Goal: Information Seeking & Learning: Check status

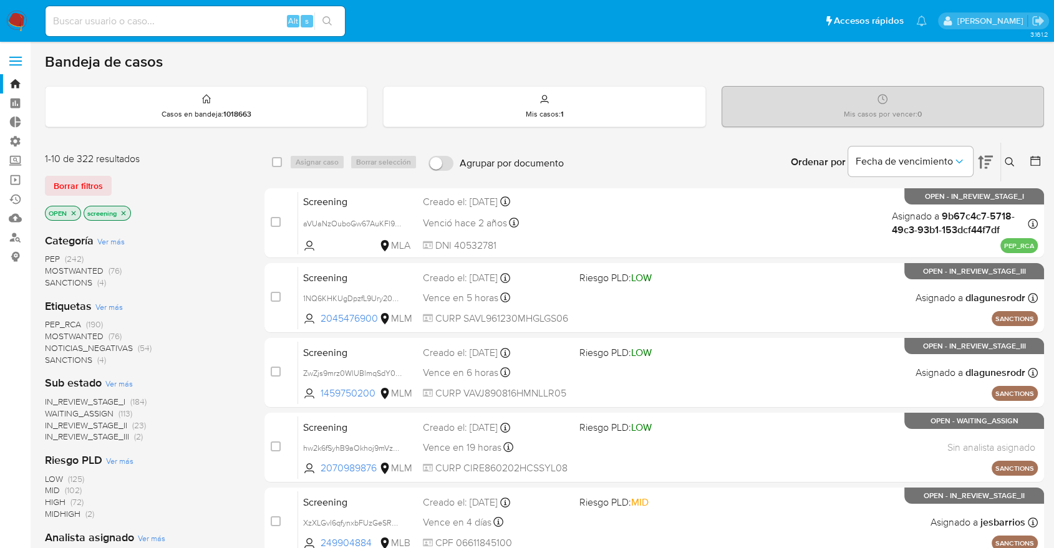
click at [52, 357] on span "SANCTIONS" at bounding box center [68, 359] width 47 height 12
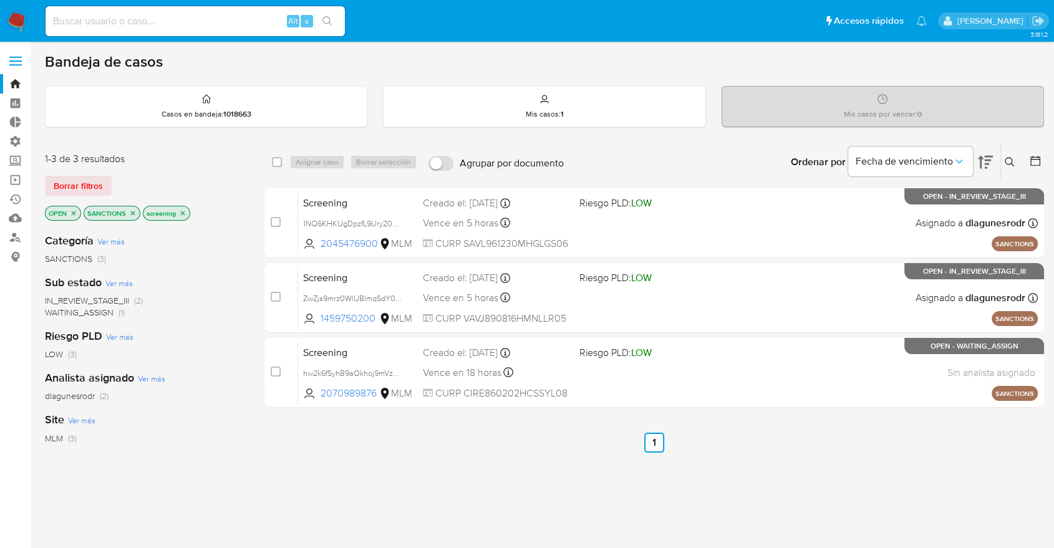
click at [136, 177] on div "Borrar filtros" at bounding box center [144, 186] width 199 height 20
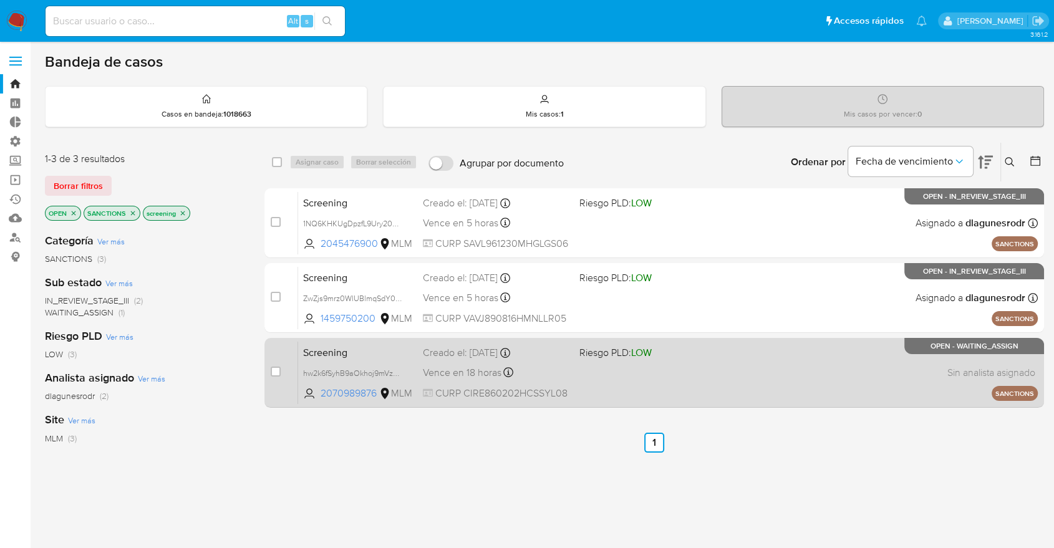
click at [406, 343] on span "Screening" at bounding box center [358, 351] width 110 height 16
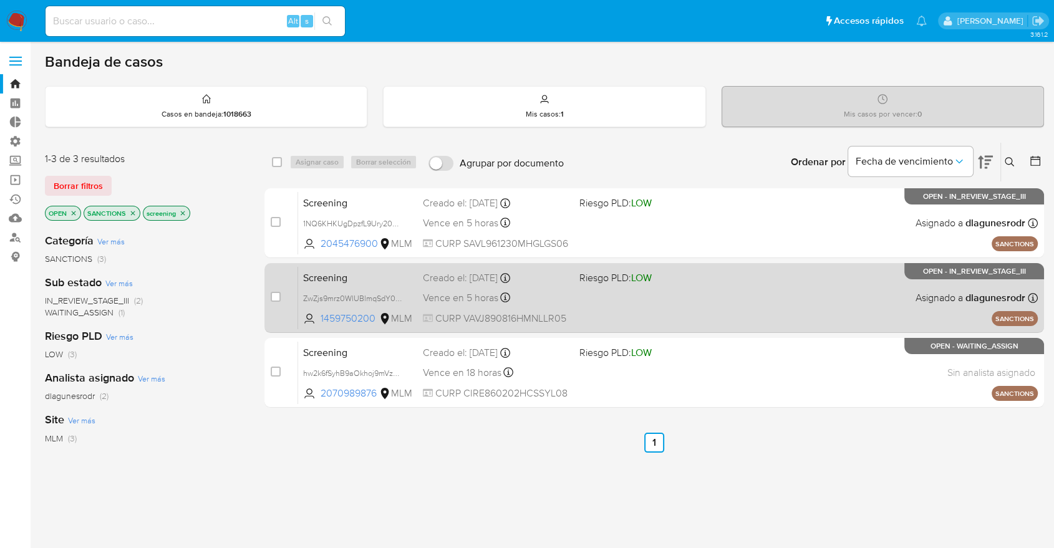
click at [380, 277] on span "Screening" at bounding box center [358, 277] width 110 height 16
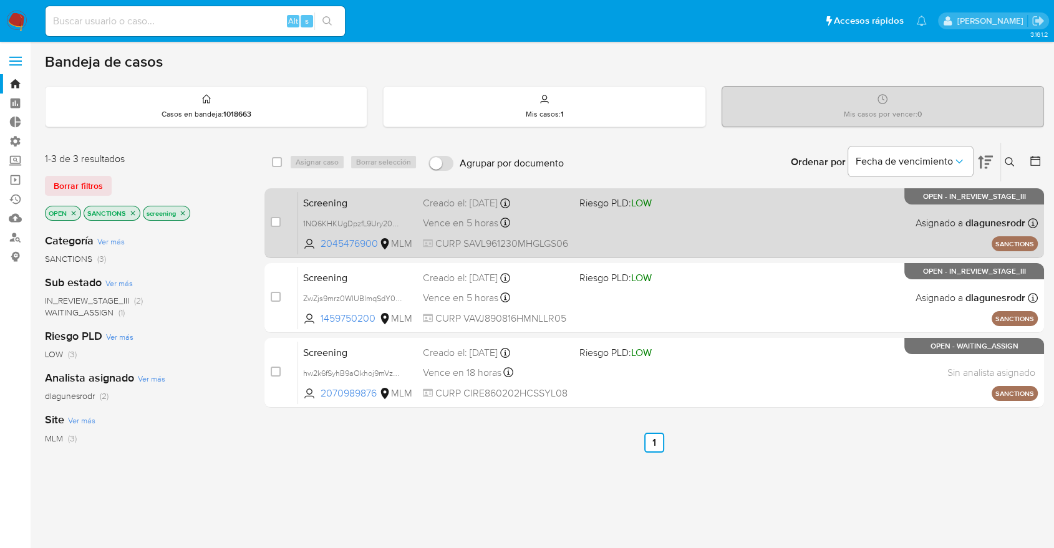
click at [368, 201] on span "Screening" at bounding box center [358, 202] width 110 height 16
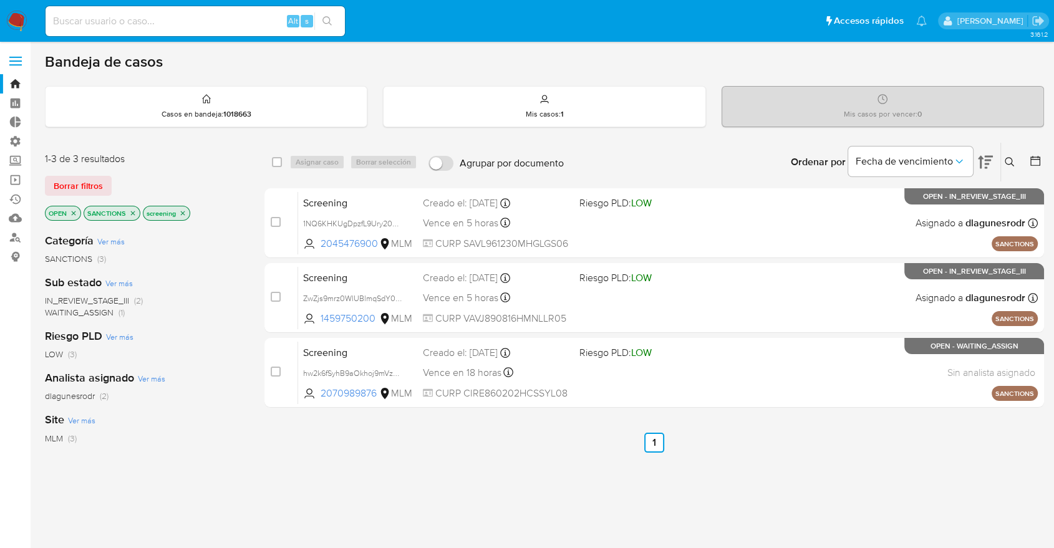
click at [135, 213] on icon "close-filter" at bounding box center [132, 212] width 7 height 7
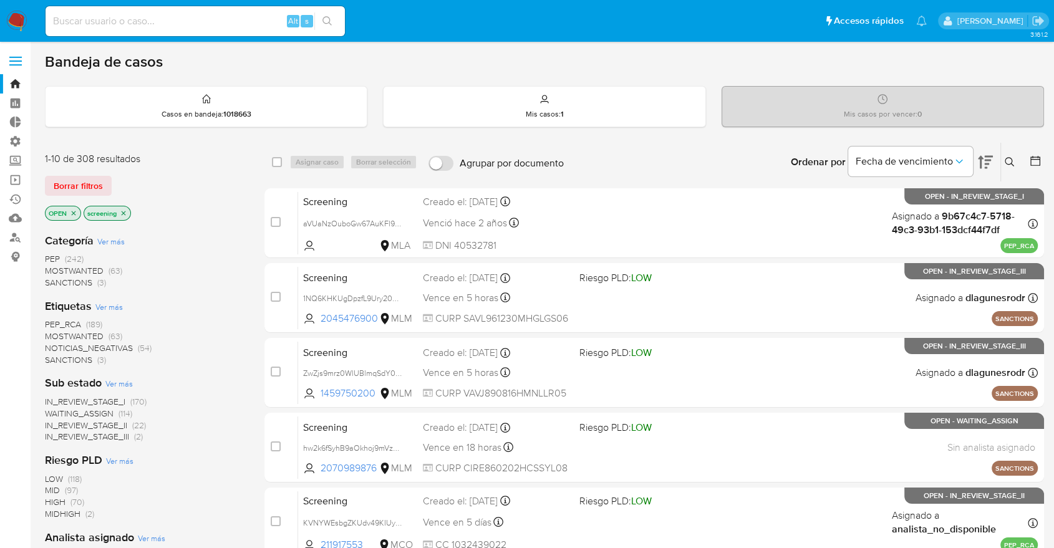
click at [60, 332] on span "MOSTWANTED" at bounding box center [74, 336] width 59 height 12
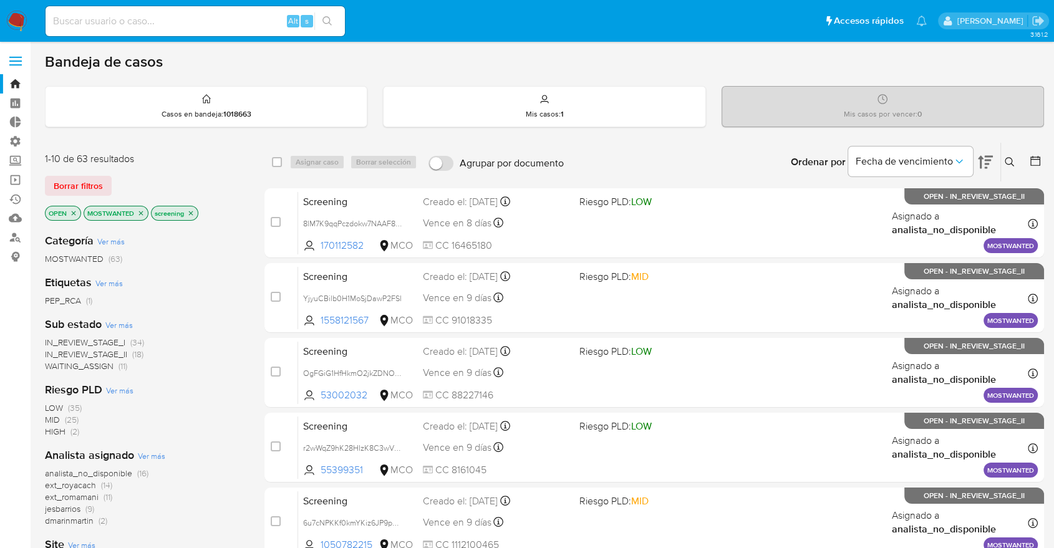
click at [145, 212] on icon "close-filter" at bounding box center [140, 212] width 7 height 7
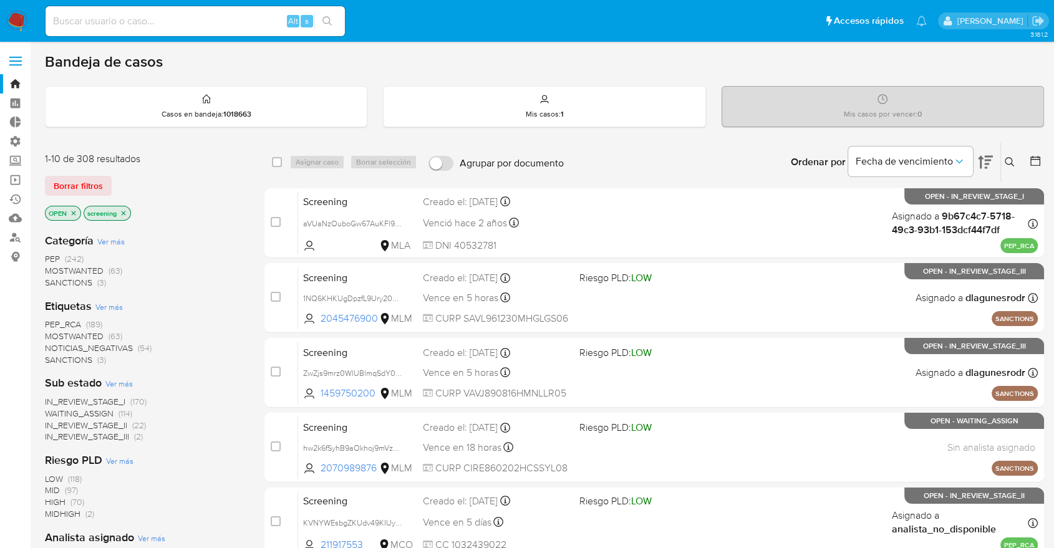
click at [193, 184] on div "Borrar filtros" at bounding box center [144, 186] width 199 height 20
click at [49, 320] on span "PEP_RCA" at bounding box center [63, 324] width 36 height 12
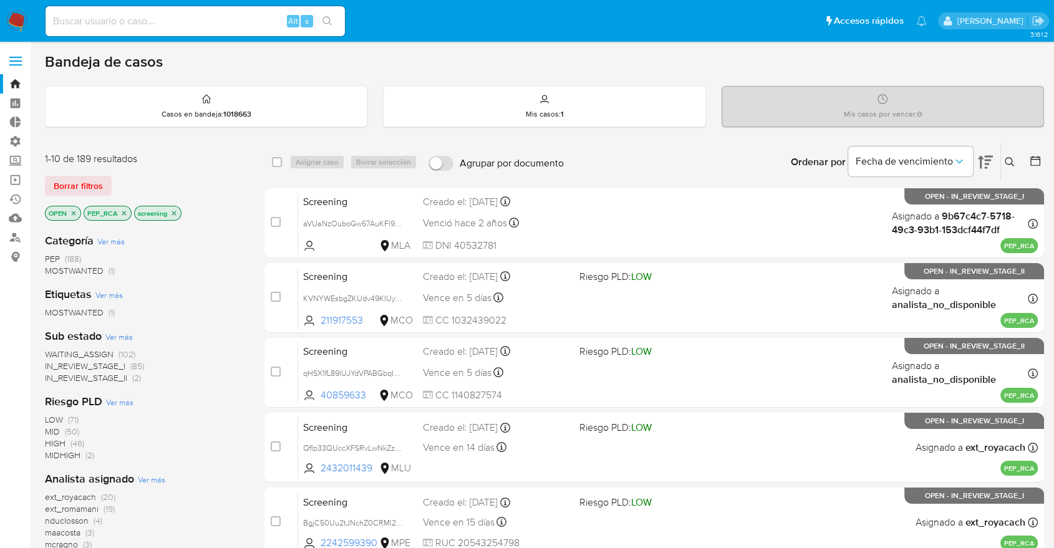
click at [128, 178] on div "Borrar filtros" at bounding box center [144, 186] width 199 height 20
click at [124, 211] on icon "close-filter" at bounding box center [123, 212] width 7 height 7
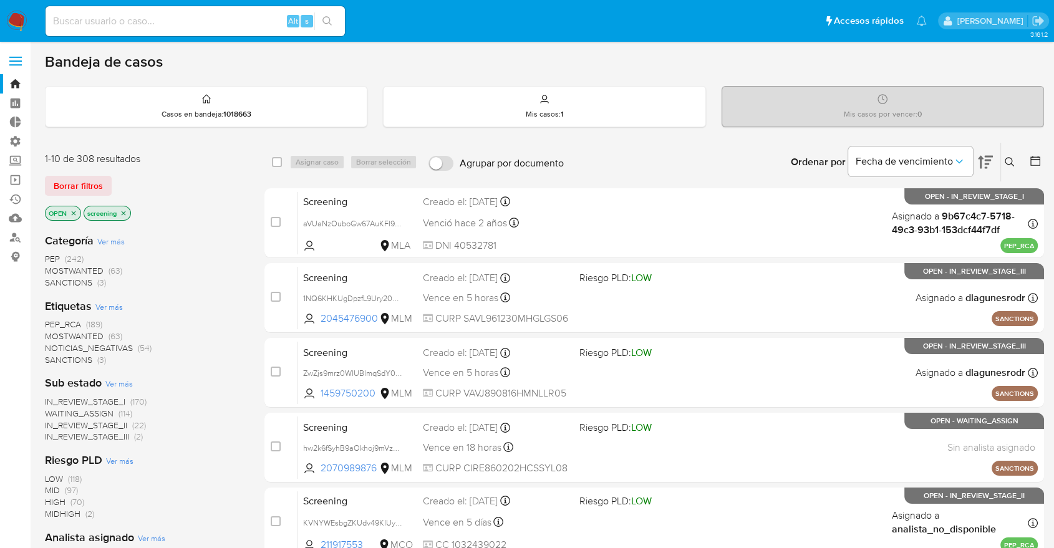
click at [135, 179] on div "Borrar filtros" at bounding box center [144, 186] width 199 height 20
click at [118, 178] on div "Borrar filtros" at bounding box center [144, 186] width 199 height 20
click at [171, 188] on div "Borrar filtros" at bounding box center [144, 186] width 199 height 20
click at [57, 331] on span "MOSTWANTED" at bounding box center [74, 336] width 59 height 12
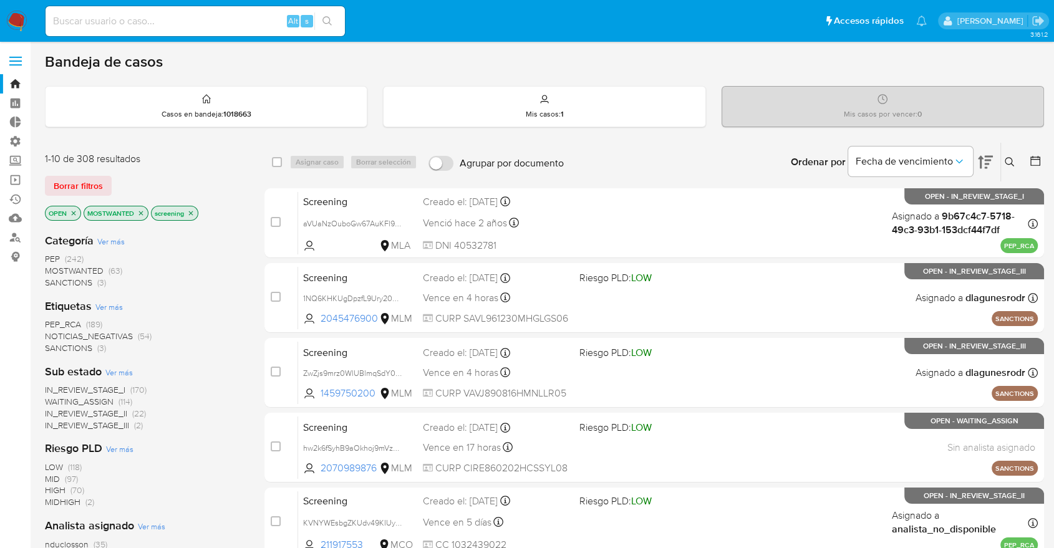
click at [57, 398] on span "WAITING_ASSIGN" at bounding box center [79, 401] width 69 height 12
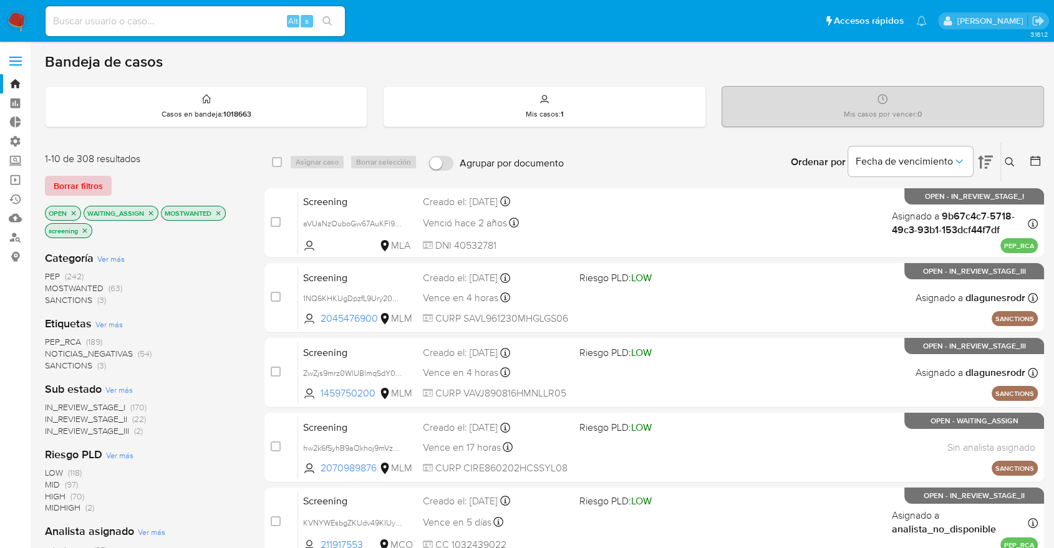
click at [104, 185] on button "Borrar filtros" at bounding box center [78, 186] width 67 height 20
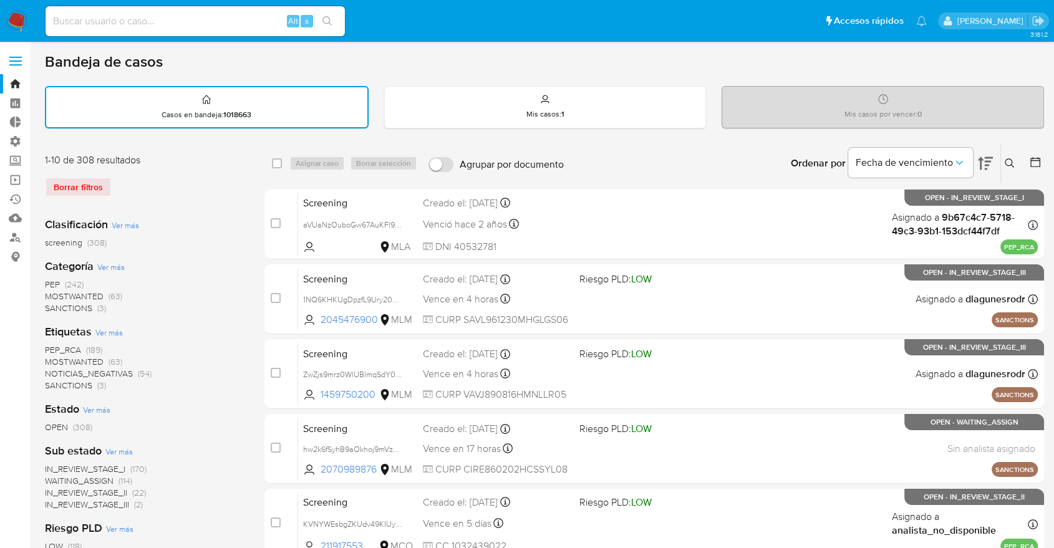
click at [16, 12] on img at bounding box center [16, 21] width 21 height 21
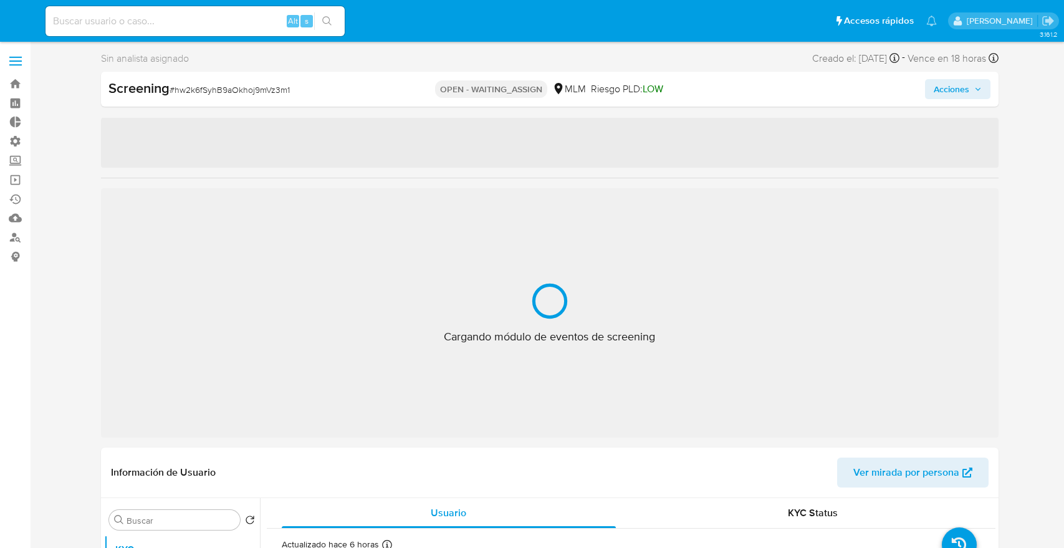
select select "10"
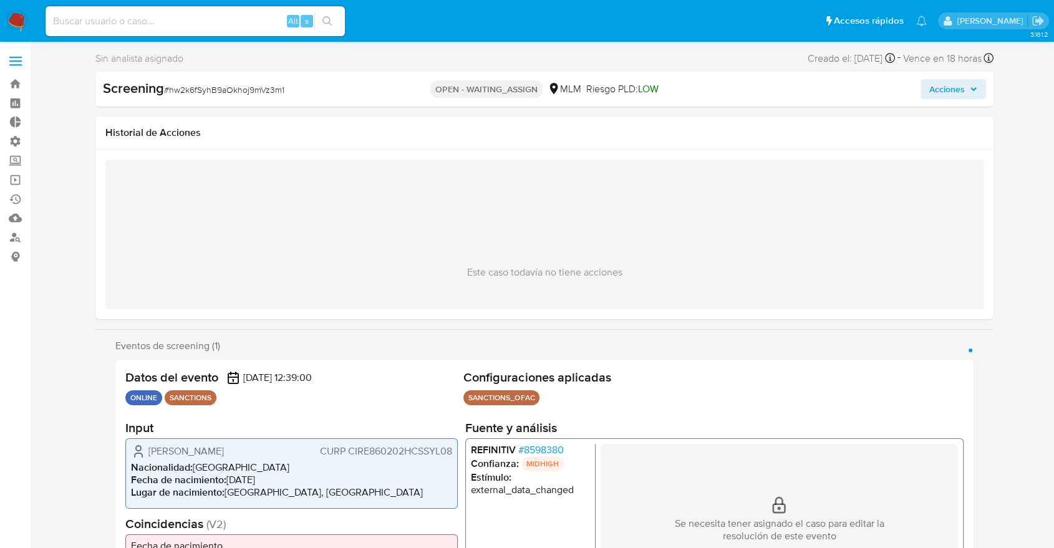
click at [176, 90] on span "# hw2k6fSyhB9aOkhoj9mVz3m1" at bounding box center [224, 90] width 120 height 12
copy span "hw2k6fSyhB9aOkhoj9mVz3m1"
click at [186, 89] on span "# hw2k6fSyhB9aOkhoj9mVz3m1" at bounding box center [224, 90] width 120 height 12
click at [178, 84] on span "# hw2k6fSyhB9aOkhoj9mVz3m1" at bounding box center [224, 90] width 120 height 12
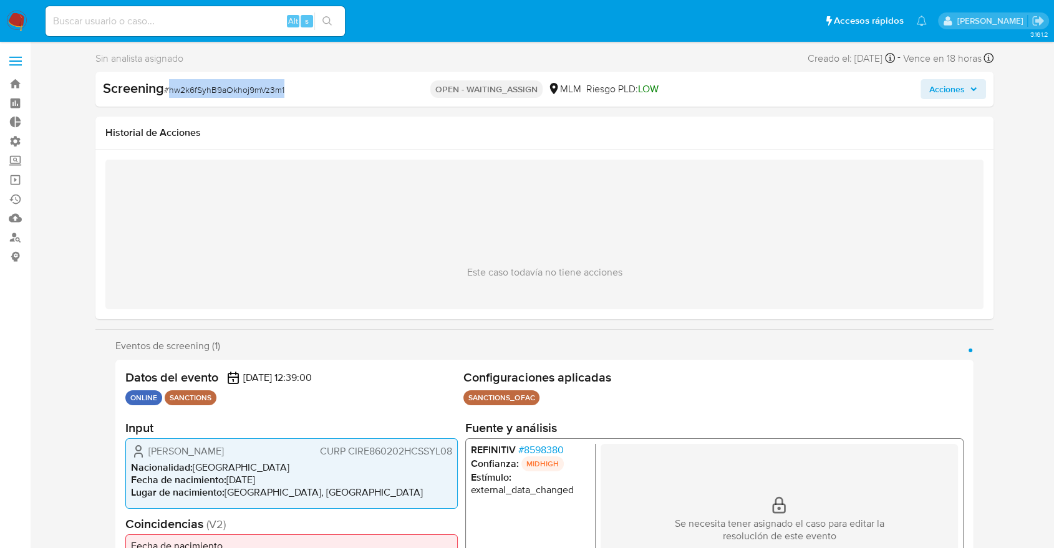
click at [178, 84] on span "# hw2k6fSyhB9aOkhoj9mVz3m1" at bounding box center [224, 90] width 120 height 12
copy span "hw2k6fSyhB9aOkhoj9mVz3m1"
click at [176, 89] on span "# hw2k6fSyhB9aOkhoj9mVz3m1" at bounding box center [224, 90] width 120 height 12
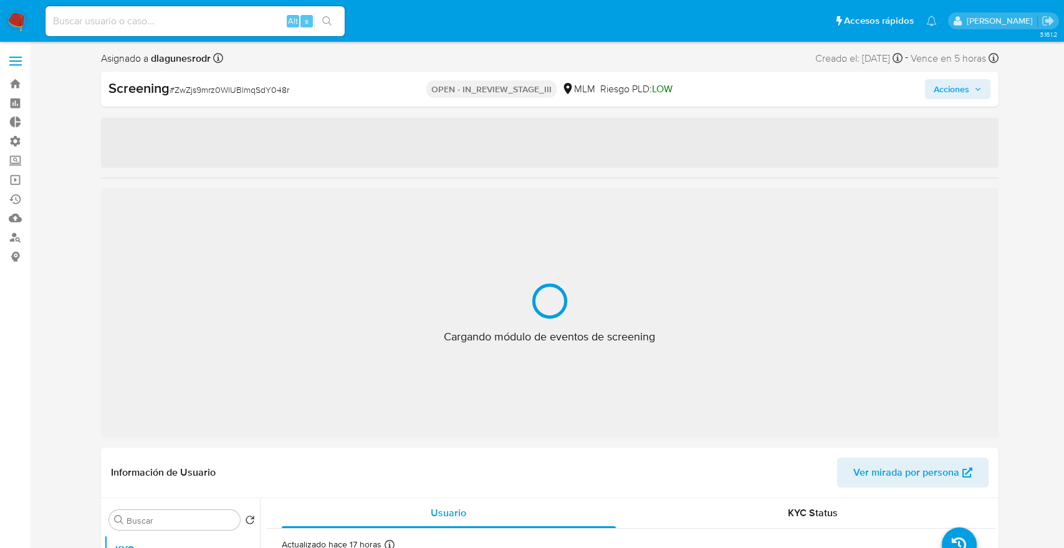
select select "10"
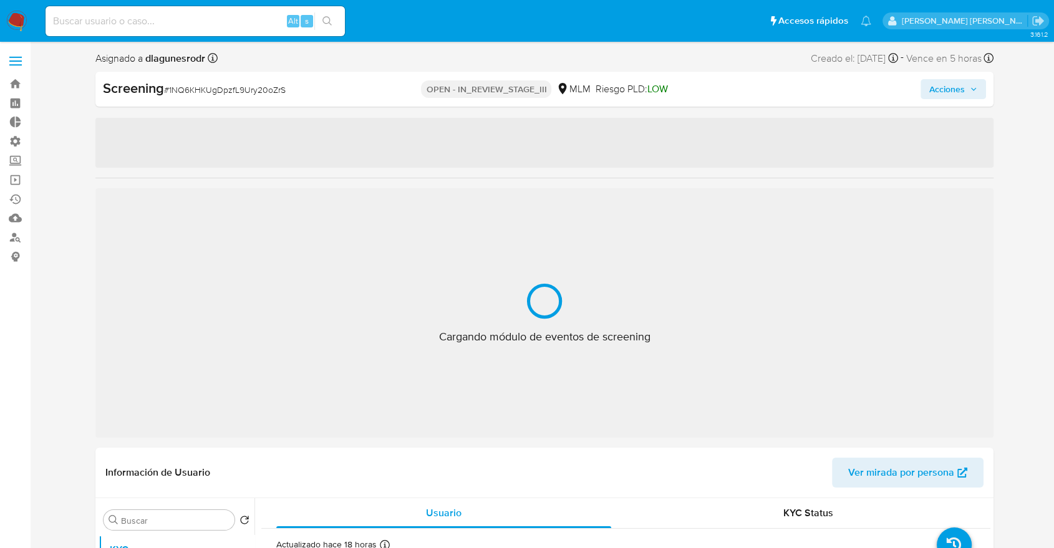
select select "10"
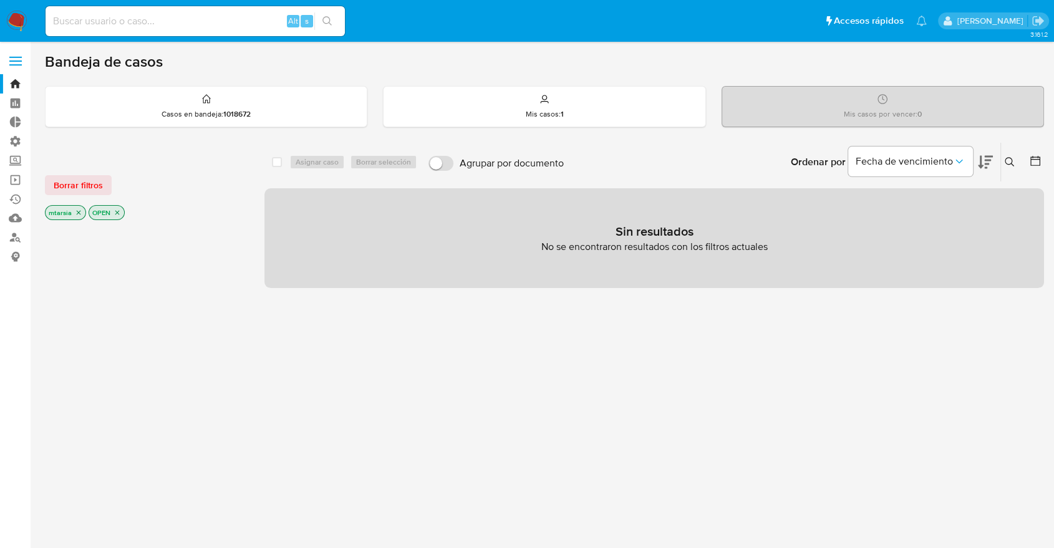
click at [104, 181] on button "Borrar filtros" at bounding box center [78, 185] width 67 height 20
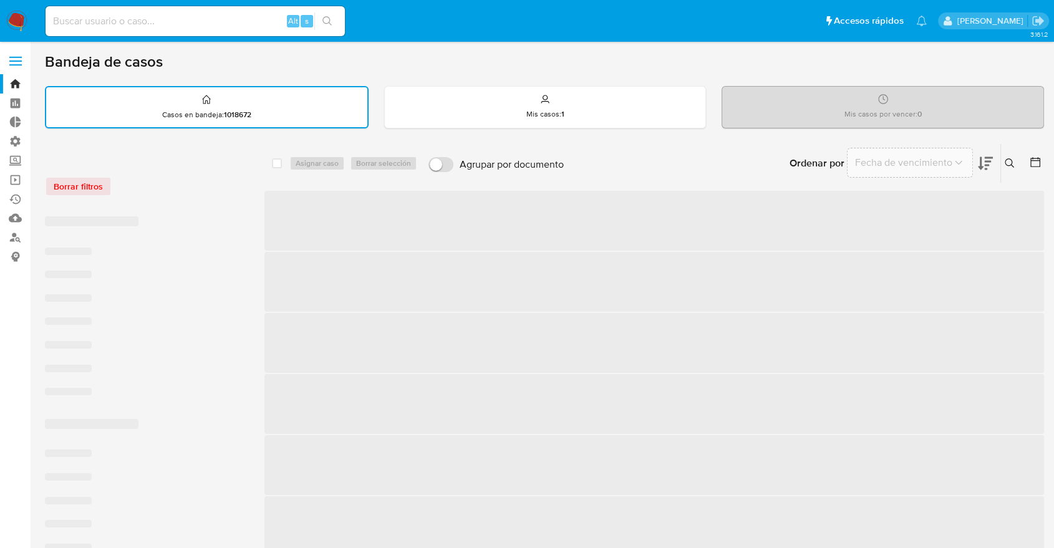
click at [138, 178] on div "Borrar filtros" at bounding box center [144, 186] width 199 height 20
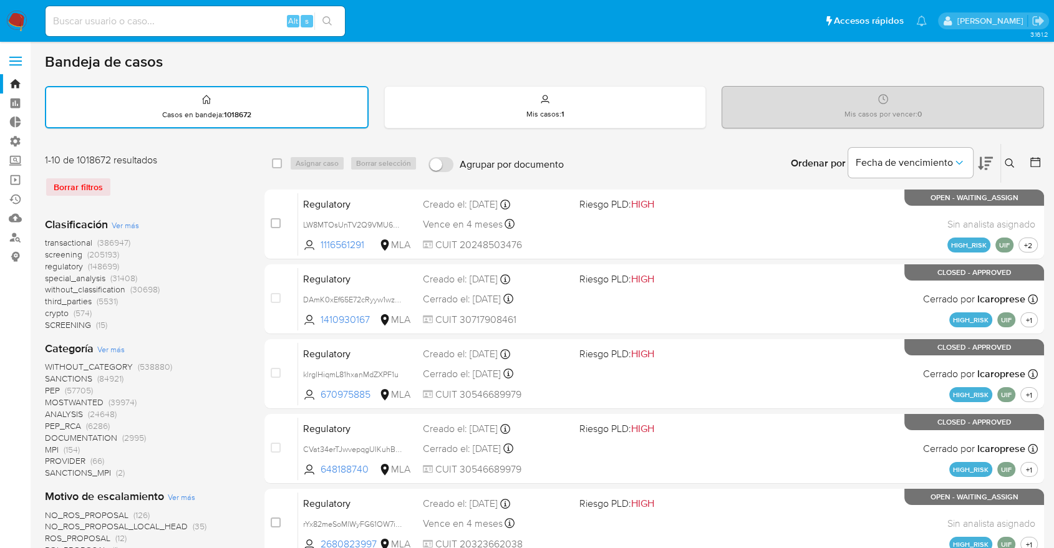
click at [50, 253] on span "screening" at bounding box center [63, 254] width 37 height 12
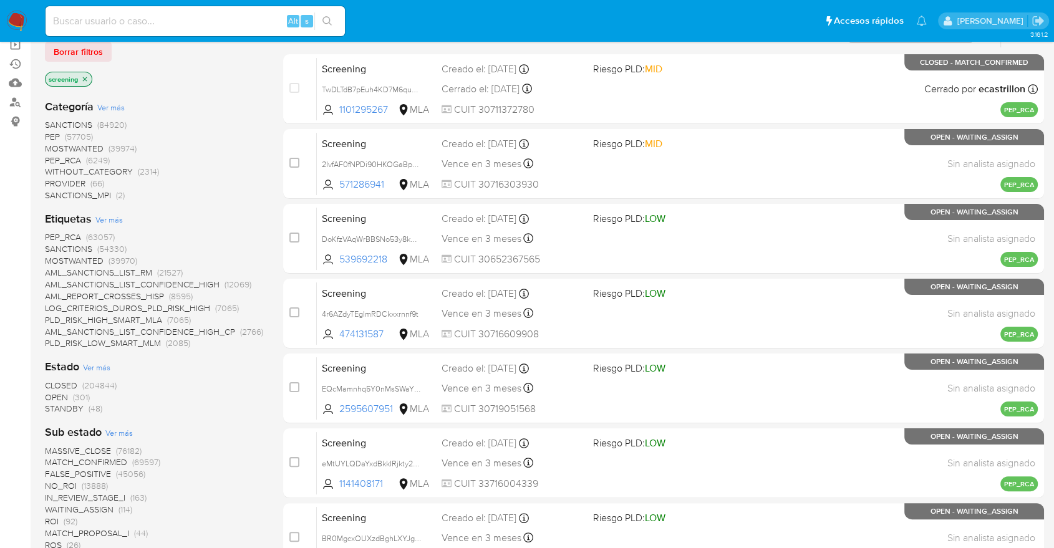
scroll to position [138, 0]
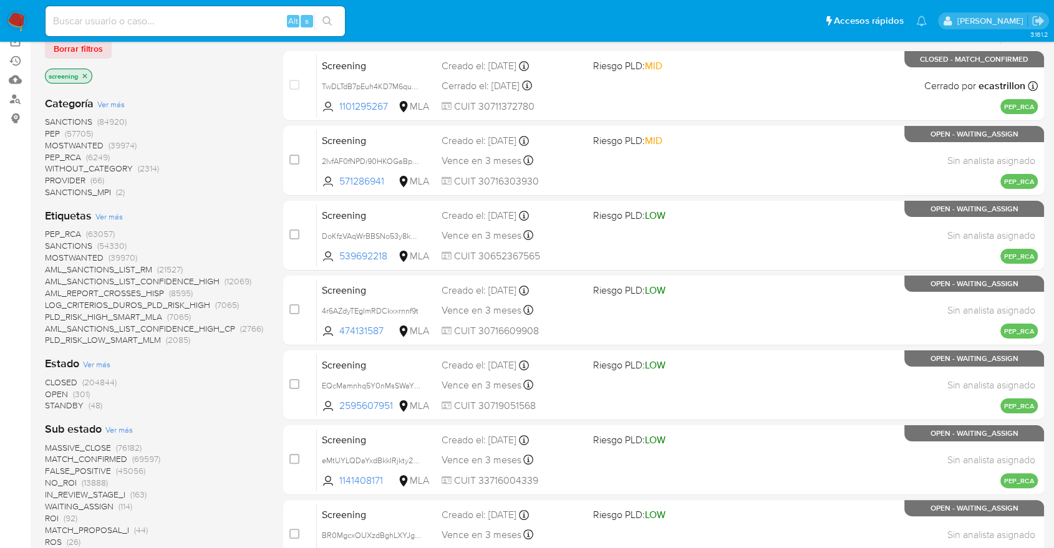
click at [54, 388] on span "OPEN" at bounding box center [56, 394] width 23 height 12
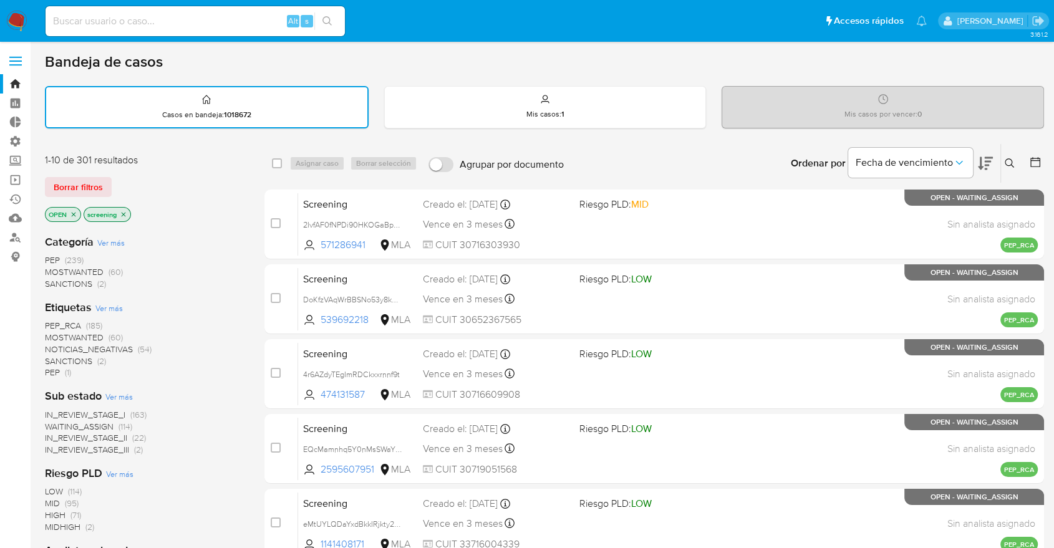
click at [59, 336] on span "MOSTWANTED" at bounding box center [74, 337] width 59 height 12
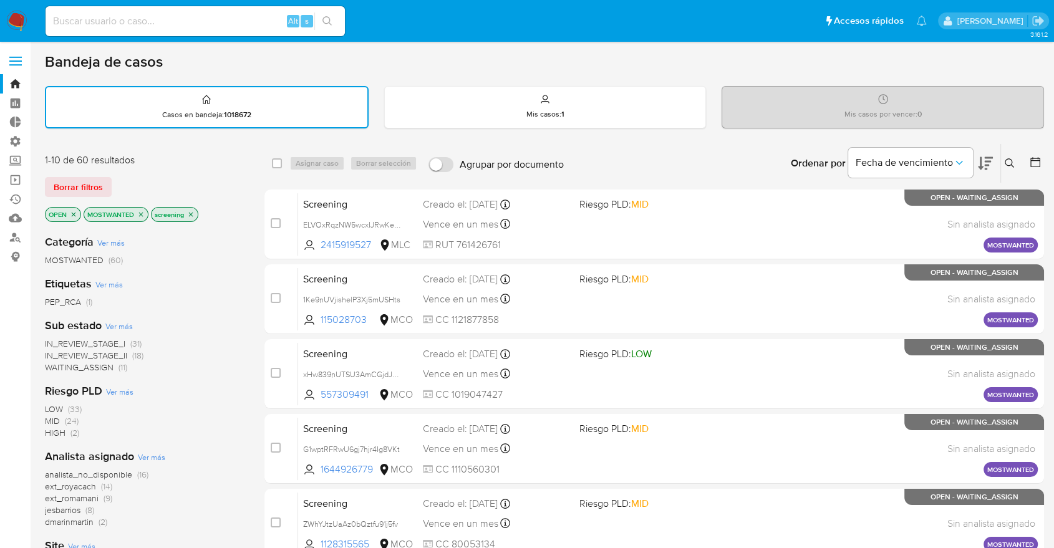
click at [142, 211] on icon "close-filter" at bounding box center [140, 214] width 7 height 7
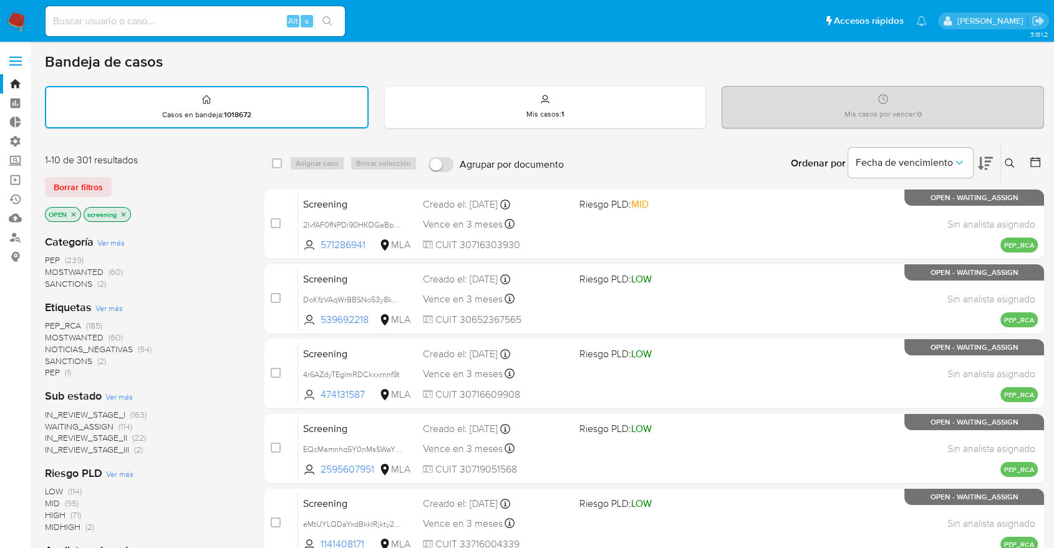
click at [139, 180] on div "Borrar filtros" at bounding box center [144, 187] width 199 height 20
click at [46, 322] on span "PEP_RCA" at bounding box center [63, 325] width 36 height 12
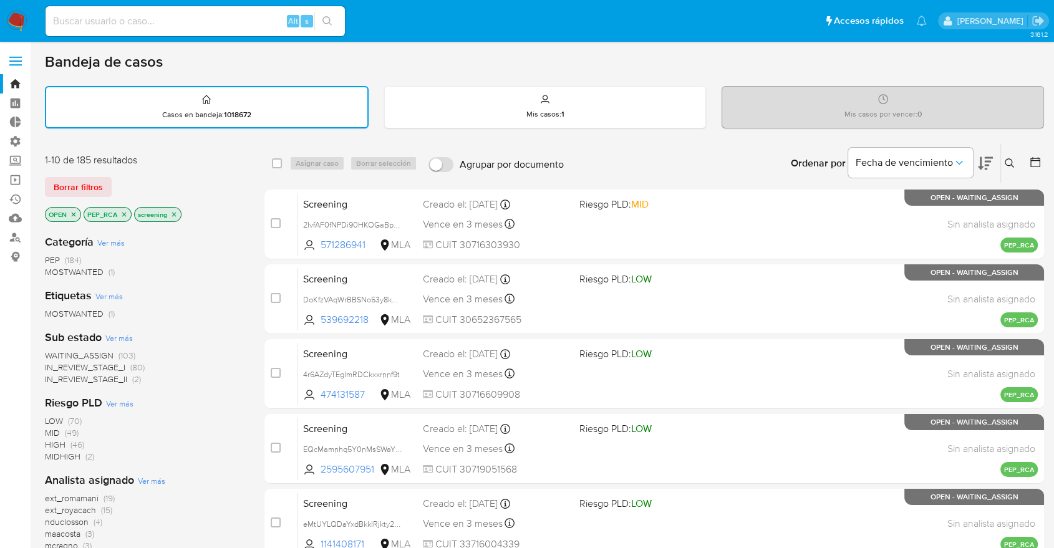
click at [137, 180] on div "Borrar filtros" at bounding box center [144, 187] width 199 height 20
click at [126, 213] on icon "close-filter" at bounding box center [123, 214] width 7 height 7
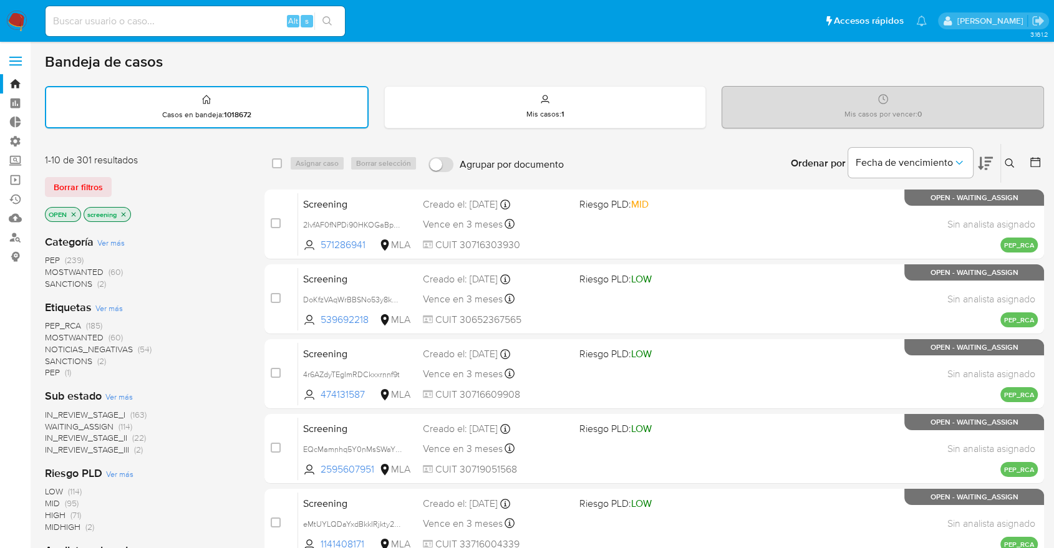
click at [136, 178] on div "Borrar filtros" at bounding box center [144, 187] width 199 height 20
click at [217, 189] on div "Borrar filtros" at bounding box center [144, 187] width 199 height 20
click at [224, 173] on div "1-10 de 301 resultados Borrar filtros OPEN screening" at bounding box center [144, 188] width 199 height 71
click at [229, 135] on div "Bandeja de casos Casos en bandeja : 1018672 Mis casos : 1 Mis casos por vencer …" at bounding box center [544, 514] width 999 height 925
click at [773, 84] on div "Bandeja de casos Casos en bandeja : 1018672 Mis casos : 1 Mis casos por vencer …" at bounding box center [544, 514] width 999 height 925
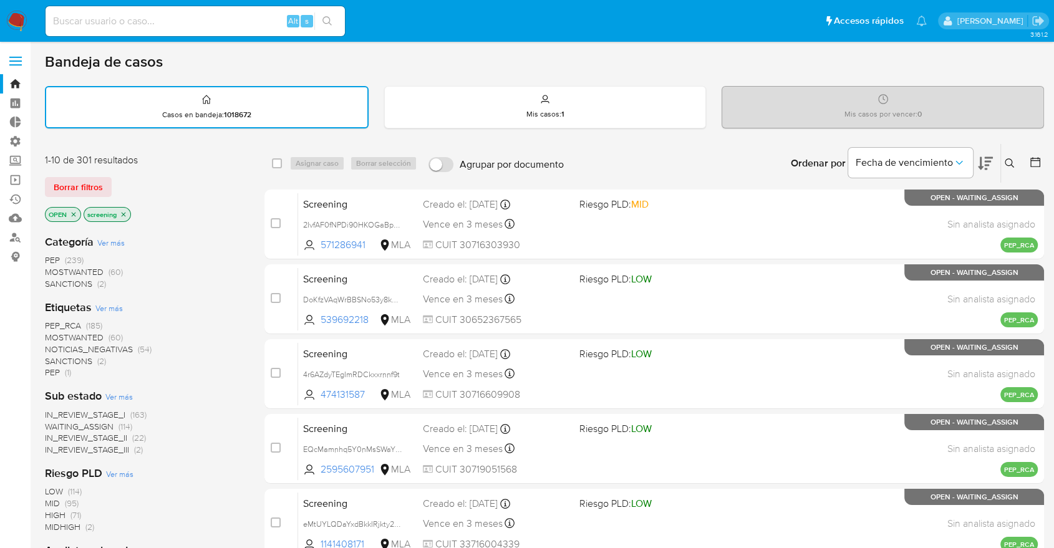
click at [134, 178] on div "Borrar filtros" at bounding box center [144, 187] width 199 height 20
click at [123, 178] on div "Borrar filtros" at bounding box center [144, 187] width 199 height 20
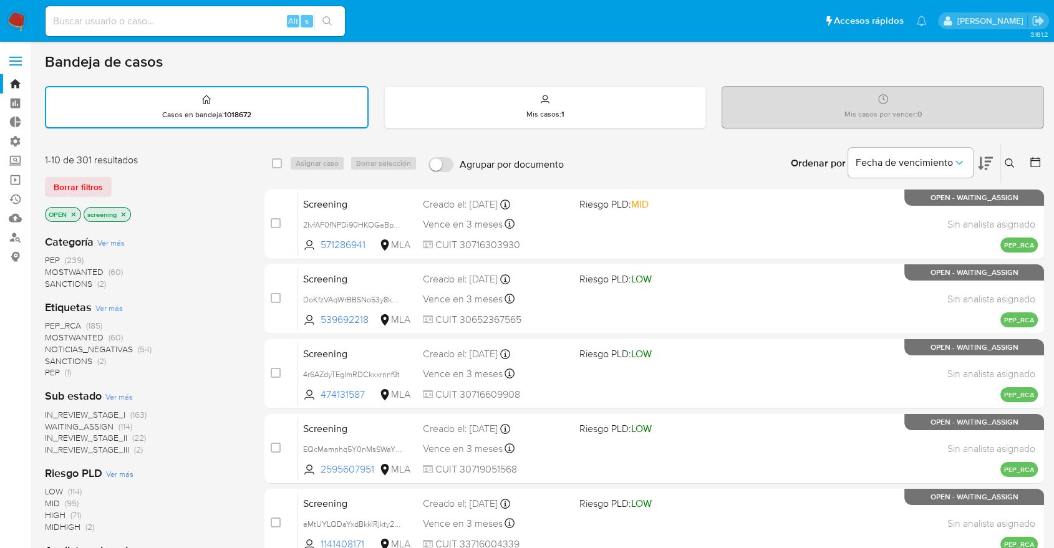
click at [149, 184] on div "Borrar filtros" at bounding box center [144, 187] width 199 height 20
click at [146, 173] on div "1-10 de 301 resultados Borrar filtros OPEN screening" at bounding box center [144, 188] width 199 height 71
click at [198, 208] on div "OPEN screening" at bounding box center [144, 215] width 199 height 17
click at [153, 177] on div "Borrar filtros" at bounding box center [144, 187] width 199 height 20
click at [131, 181] on div "Borrar filtros" at bounding box center [144, 187] width 199 height 20
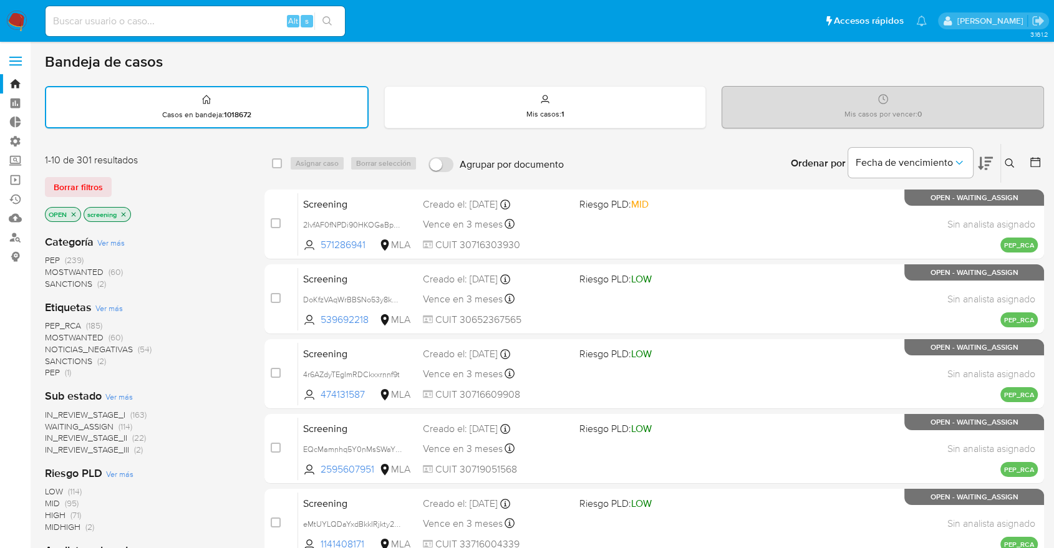
click at [166, 177] on div "Borrar filtros" at bounding box center [144, 187] width 199 height 20
click at [155, 177] on div "Borrar filtros" at bounding box center [144, 187] width 199 height 20
click at [127, 178] on div "Borrar filtros" at bounding box center [144, 187] width 199 height 20
click at [133, 178] on div "Borrar filtros" at bounding box center [144, 187] width 199 height 20
click at [127, 178] on div "Borrar filtros" at bounding box center [144, 187] width 199 height 20
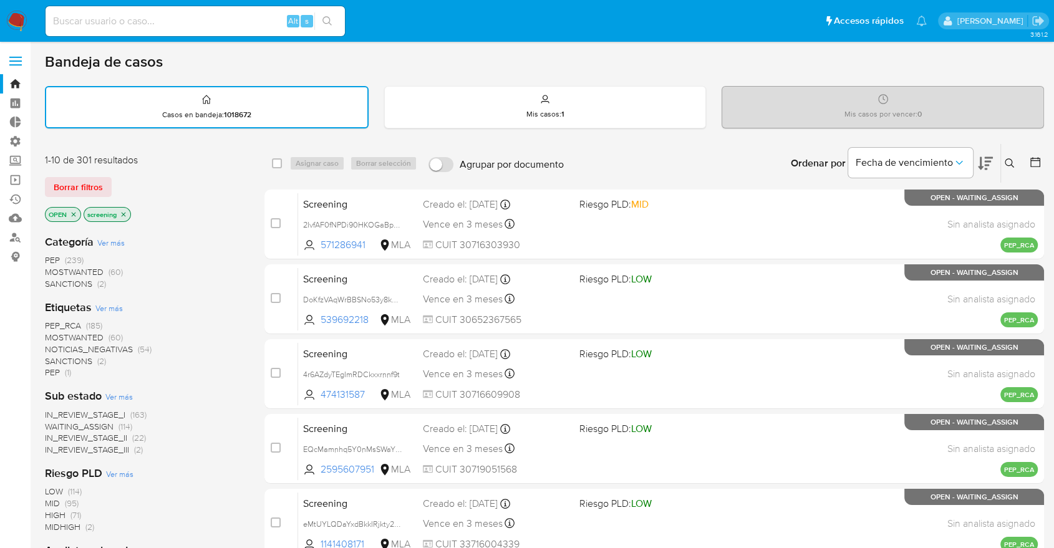
click at [148, 178] on div "Borrar filtros" at bounding box center [144, 187] width 199 height 20
click at [133, 181] on div "Borrar filtros" at bounding box center [144, 187] width 199 height 20
click at [163, 177] on div "Borrar filtros" at bounding box center [144, 187] width 199 height 20
click at [130, 179] on div "Borrar filtros" at bounding box center [144, 187] width 199 height 20
click at [138, 181] on div "Borrar filtros" at bounding box center [144, 187] width 199 height 20
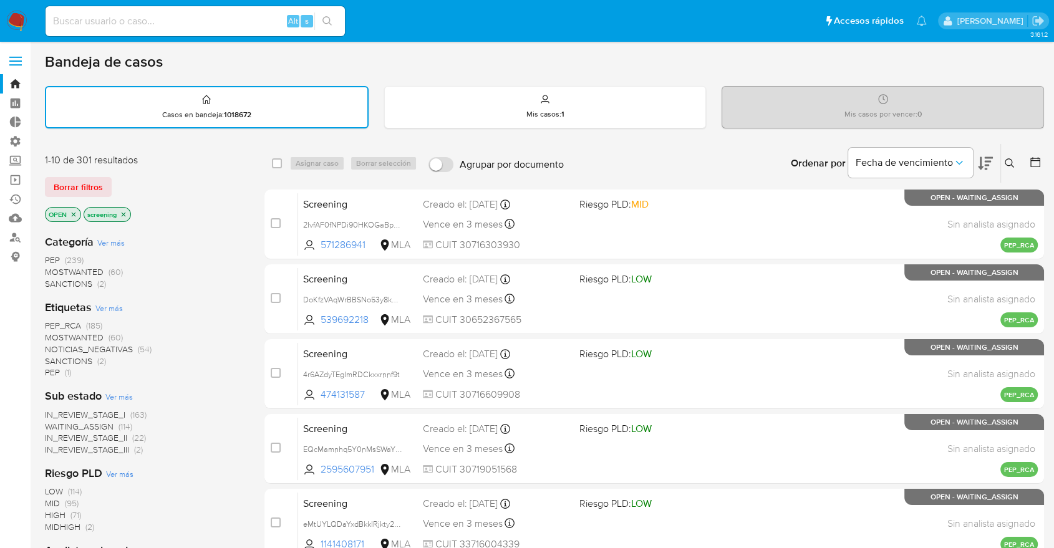
click at [137, 181] on div "Borrar filtros" at bounding box center [144, 187] width 199 height 20
click at [124, 181] on div "Borrar filtros" at bounding box center [144, 187] width 199 height 20
click at [129, 180] on div "Borrar filtros" at bounding box center [144, 187] width 199 height 20
click at [120, 180] on div "Borrar filtros" at bounding box center [144, 187] width 199 height 20
click at [138, 178] on div "Borrar filtros" at bounding box center [144, 187] width 199 height 20
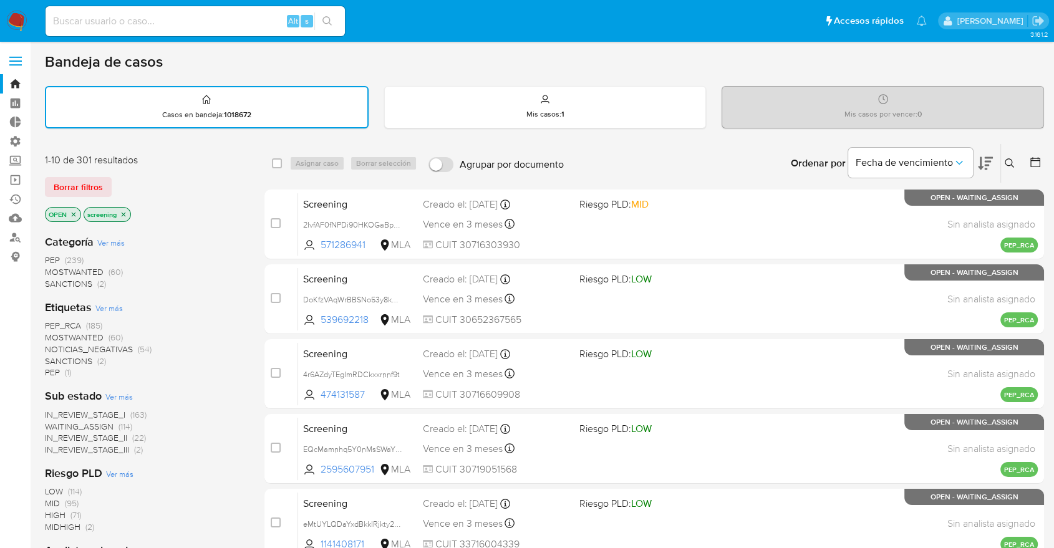
click at [127, 178] on div "Borrar filtros" at bounding box center [144, 187] width 199 height 20
click at [145, 178] on div "Borrar filtros" at bounding box center [144, 187] width 199 height 20
click at [135, 177] on div "Borrar filtros" at bounding box center [144, 187] width 199 height 20
click at [115, 178] on div "Borrar filtros" at bounding box center [144, 187] width 199 height 20
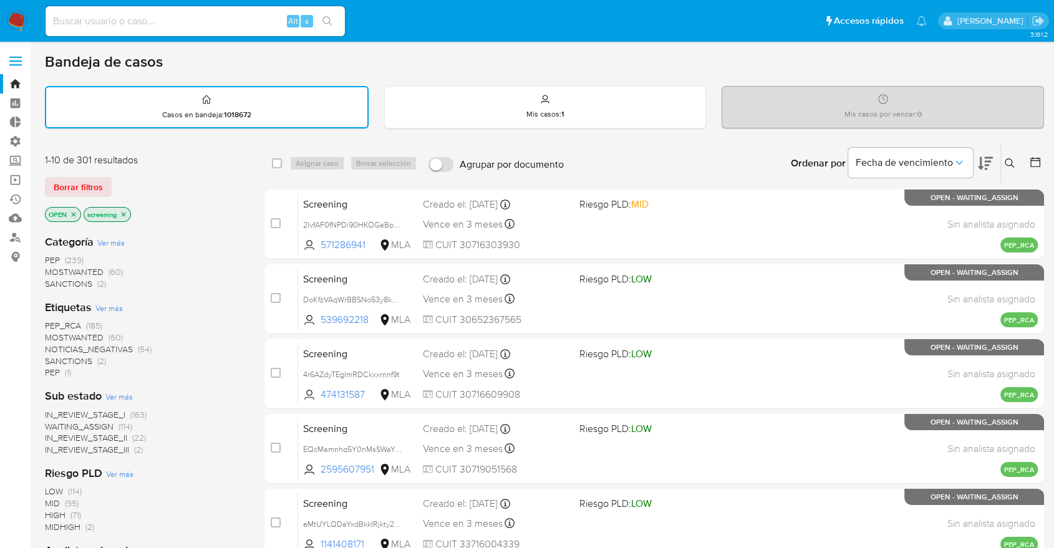
click at [117, 179] on div "Borrar filtros" at bounding box center [144, 187] width 199 height 20
click at [120, 178] on div "Borrar filtros" at bounding box center [144, 187] width 199 height 20
